Goal: Communication & Community: Participate in discussion

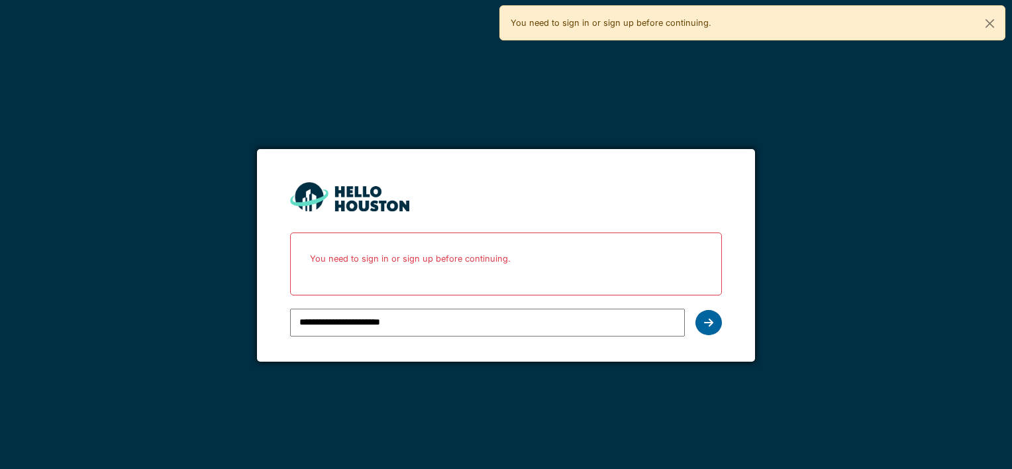
click at [710, 319] on icon at bounding box center [708, 322] width 9 height 11
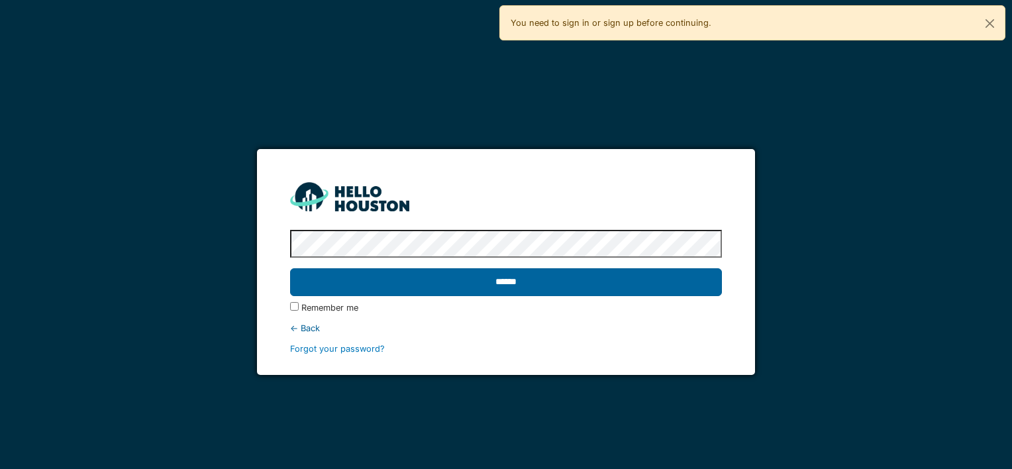
click at [554, 281] on input "******" at bounding box center [505, 282] width 431 height 28
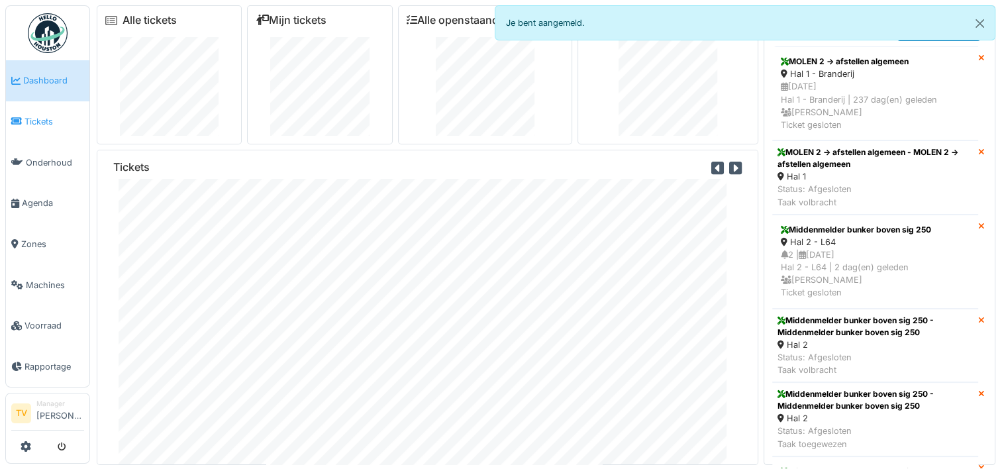
click at [42, 121] on span "Tickets" at bounding box center [55, 121] width 60 height 13
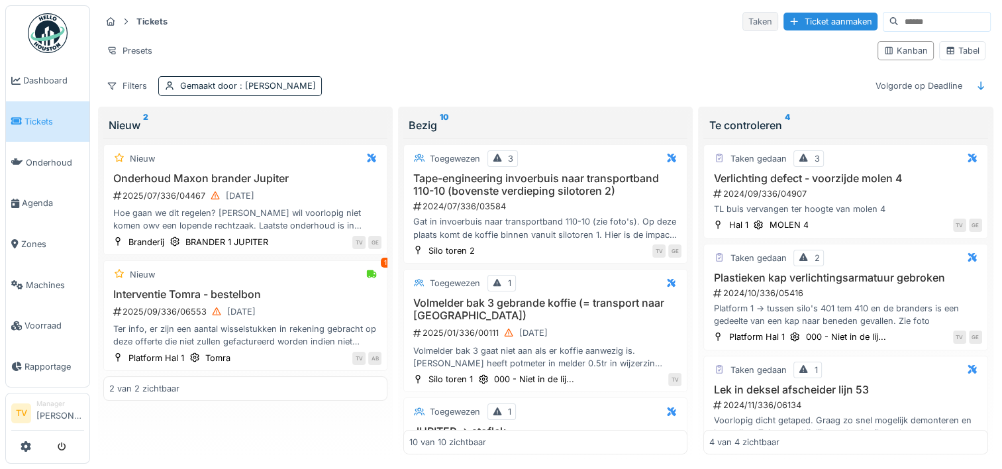
click at [742, 24] on div "Taken" at bounding box center [760, 21] width 36 height 19
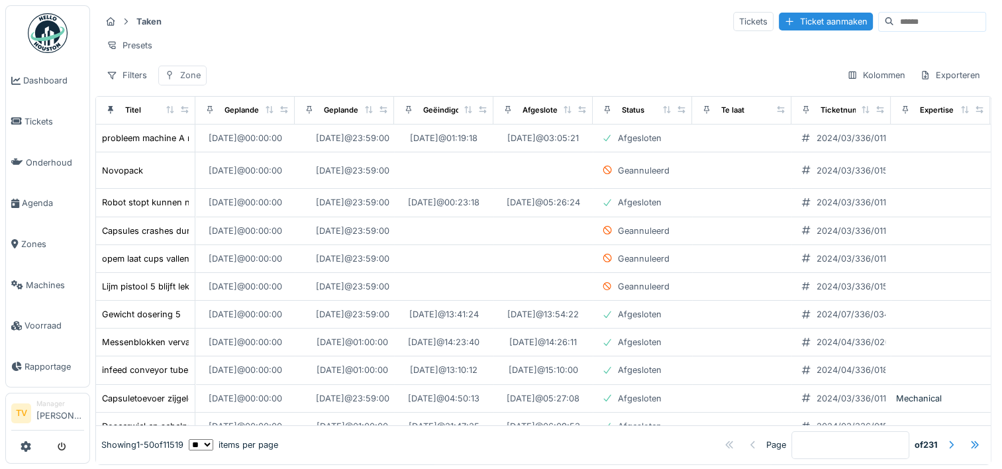
click at [192, 81] on div "Zone" at bounding box center [190, 75] width 21 height 13
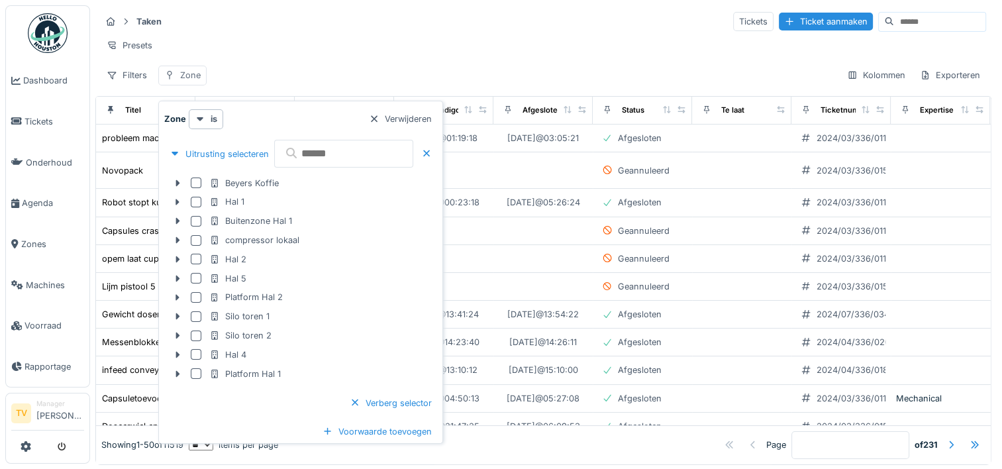
click at [191, 81] on div "Zone" at bounding box center [190, 75] width 21 height 13
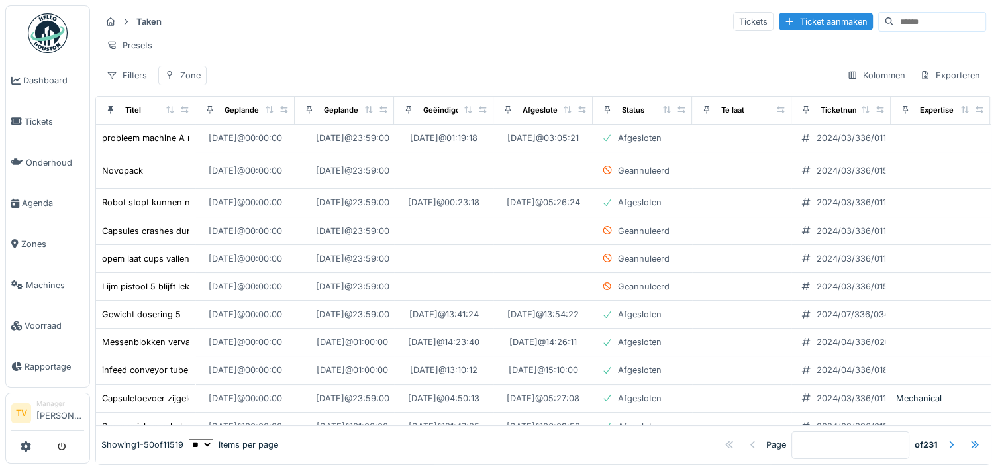
click at [894, 16] on input at bounding box center [939, 22] width 91 height 19
type input "*******"
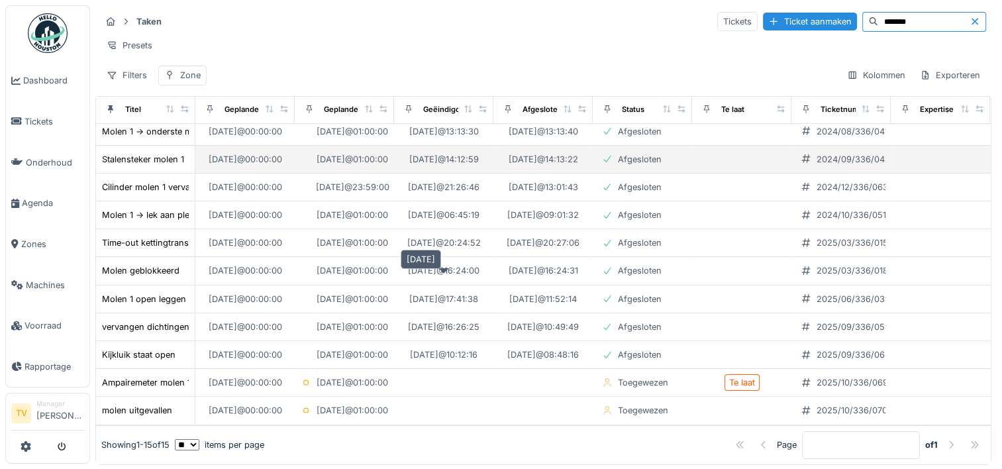
scroll to position [11, 0]
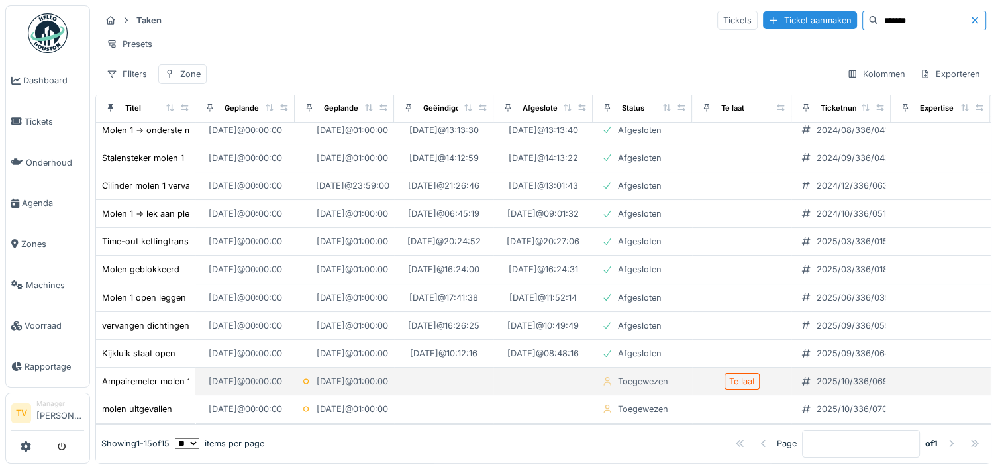
click at [130, 375] on div "Ampairemeter molen 1 kan niet verhoogd worden" at bounding box center [201, 381] width 198 height 13
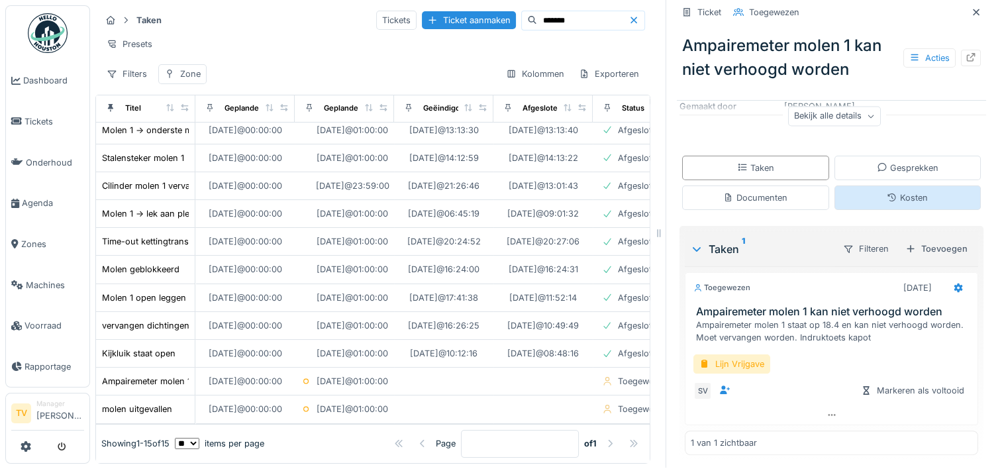
scroll to position [66, 0]
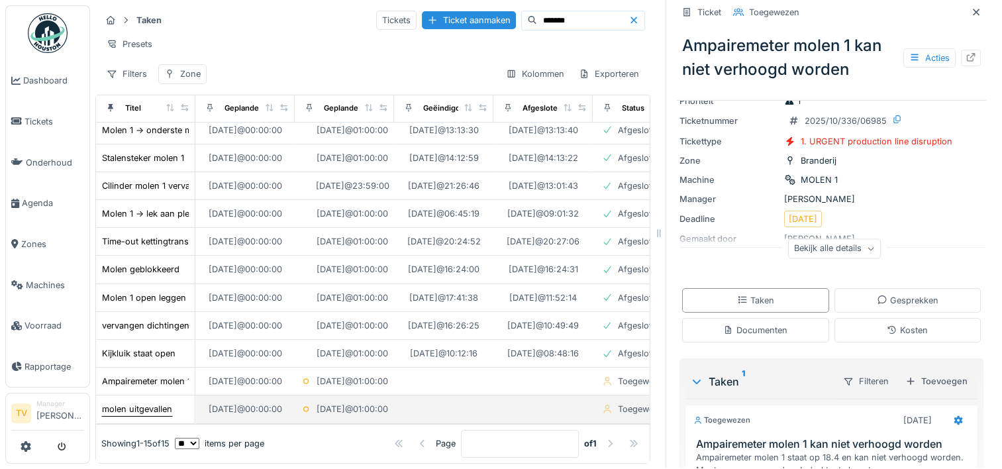
click at [140, 403] on div "molen uitgevallen" at bounding box center [137, 409] width 70 height 13
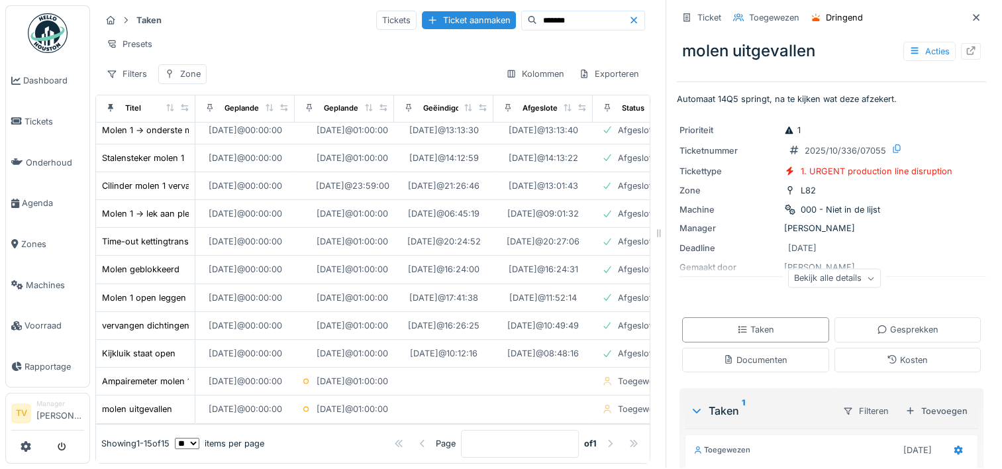
scroll to position [152, 0]
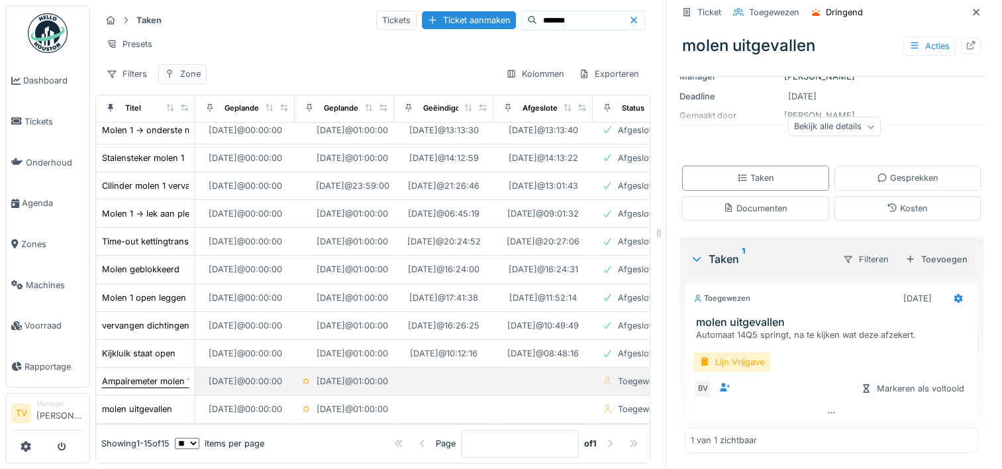
click at [134, 375] on div "Ampairemeter molen 1 kan niet verhoogd worden" at bounding box center [201, 381] width 198 height 13
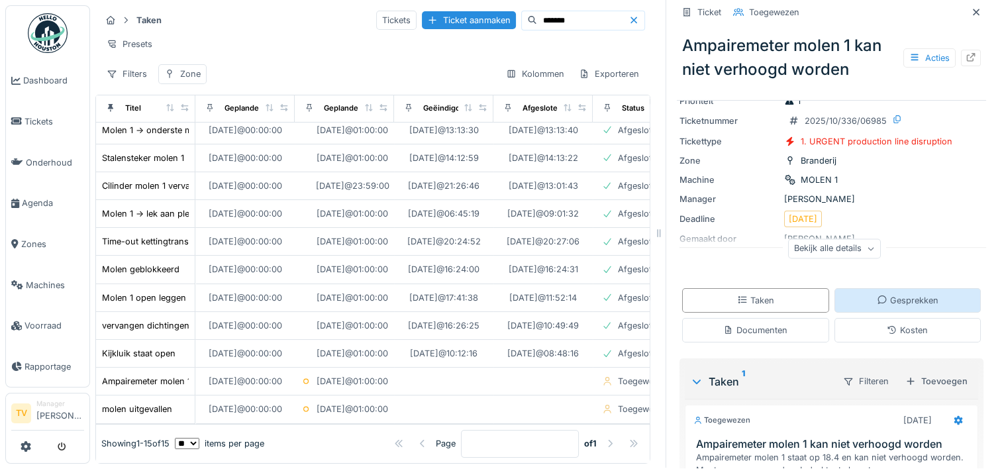
click at [878, 294] on div "Gesprekken" at bounding box center [908, 300] width 62 height 13
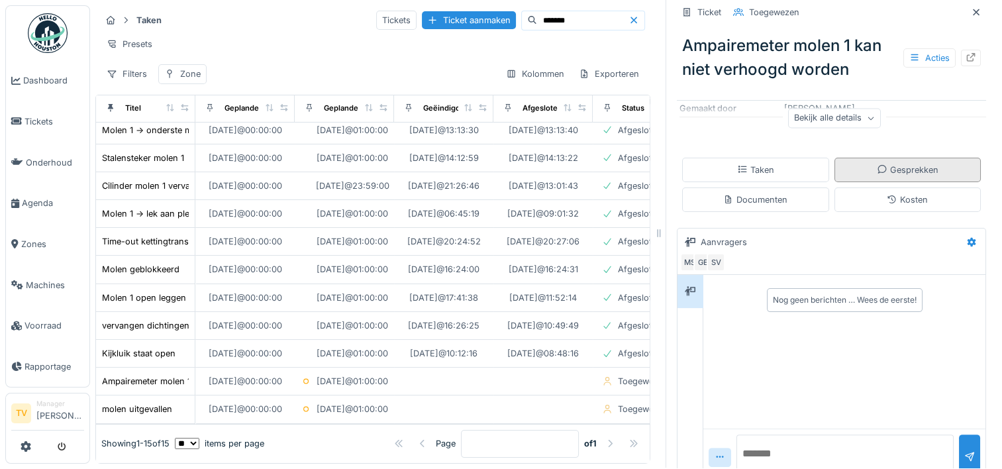
scroll to position [201, 0]
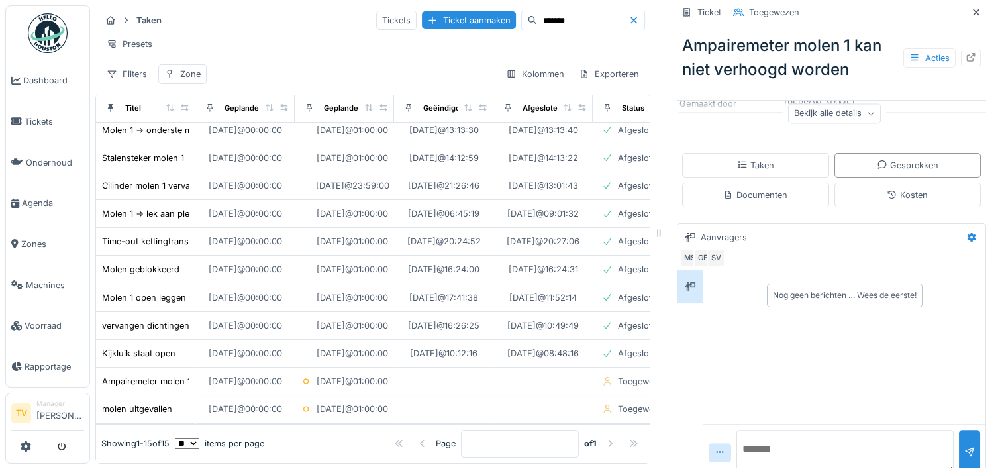
click at [756, 342] on div "Nog geen berichten … Wees de eerste!" at bounding box center [844, 346] width 282 height 153
click at [773, 289] on div "Nog geen berichten … Wees de eerste!" at bounding box center [845, 295] width 144 height 12
click at [706, 278] on div "Nog geen berichten … Wees de eerste!" at bounding box center [844, 295] width 277 height 34
click at [715, 281] on div "Nog geen berichten … Wees de eerste!" at bounding box center [844, 295] width 277 height 34
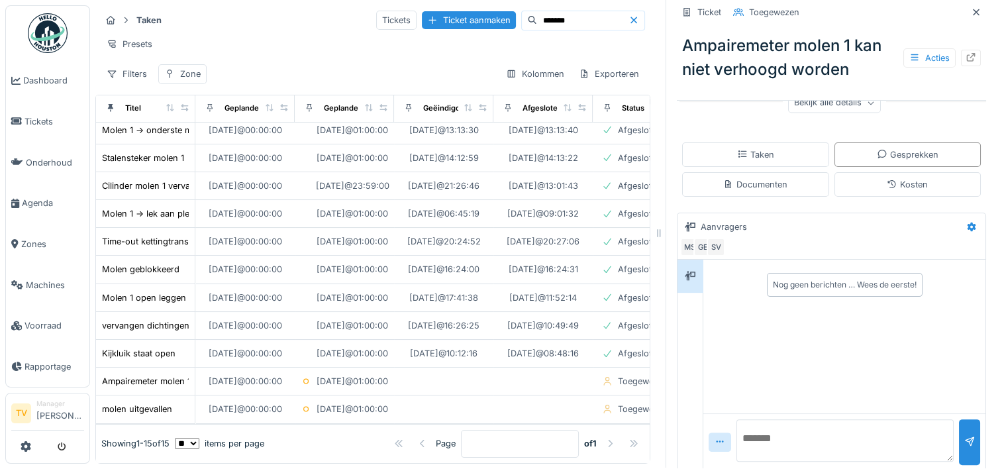
scroll to position [221, 0]
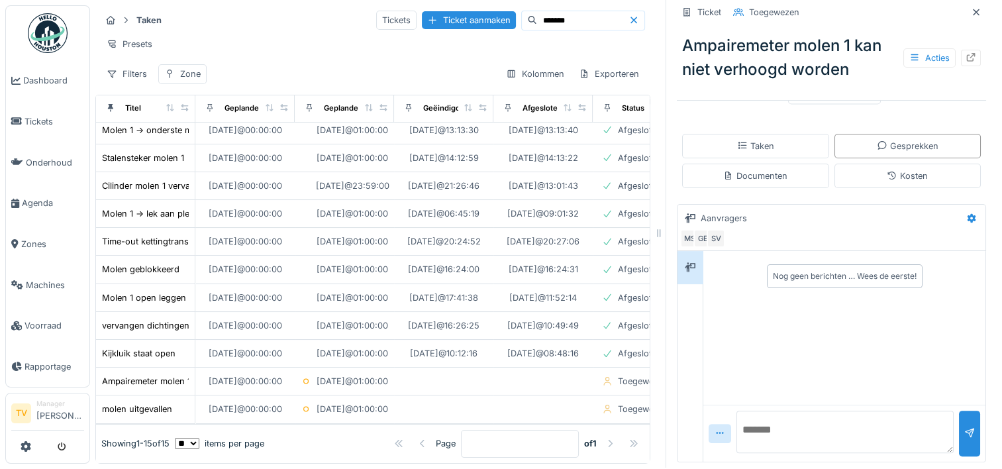
click at [752, 420] on textarea at bounding box center [845, 432] width 217 height 42
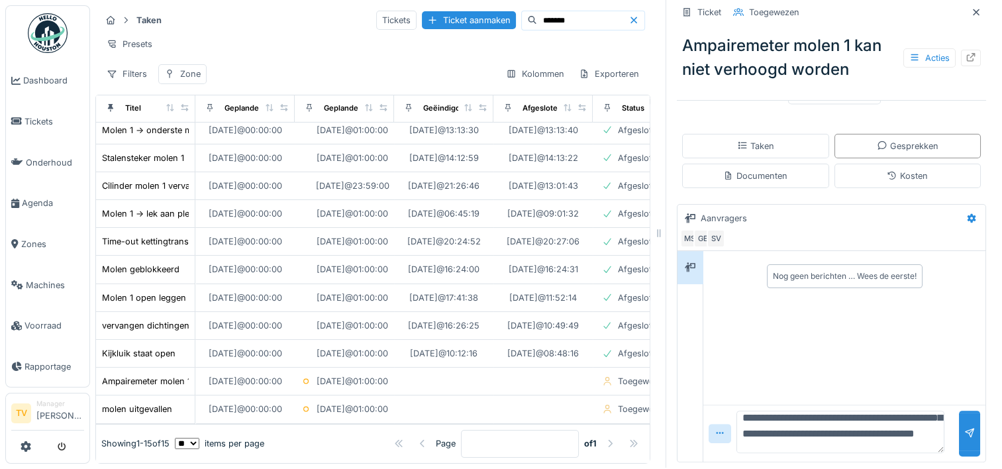
scroll to position [47, 0]
type textarea "**********"
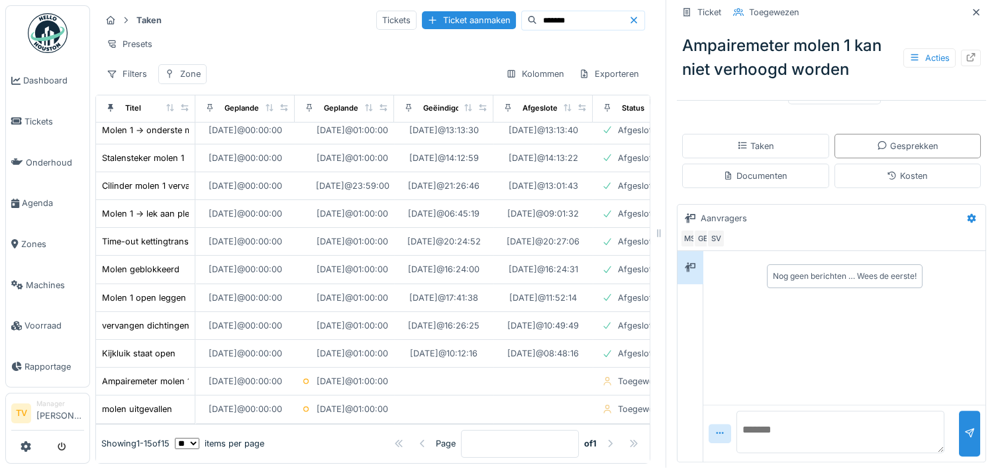
scroll to position [0, 0]
